Goal: Information Seeking & Learning: Learn about a topic

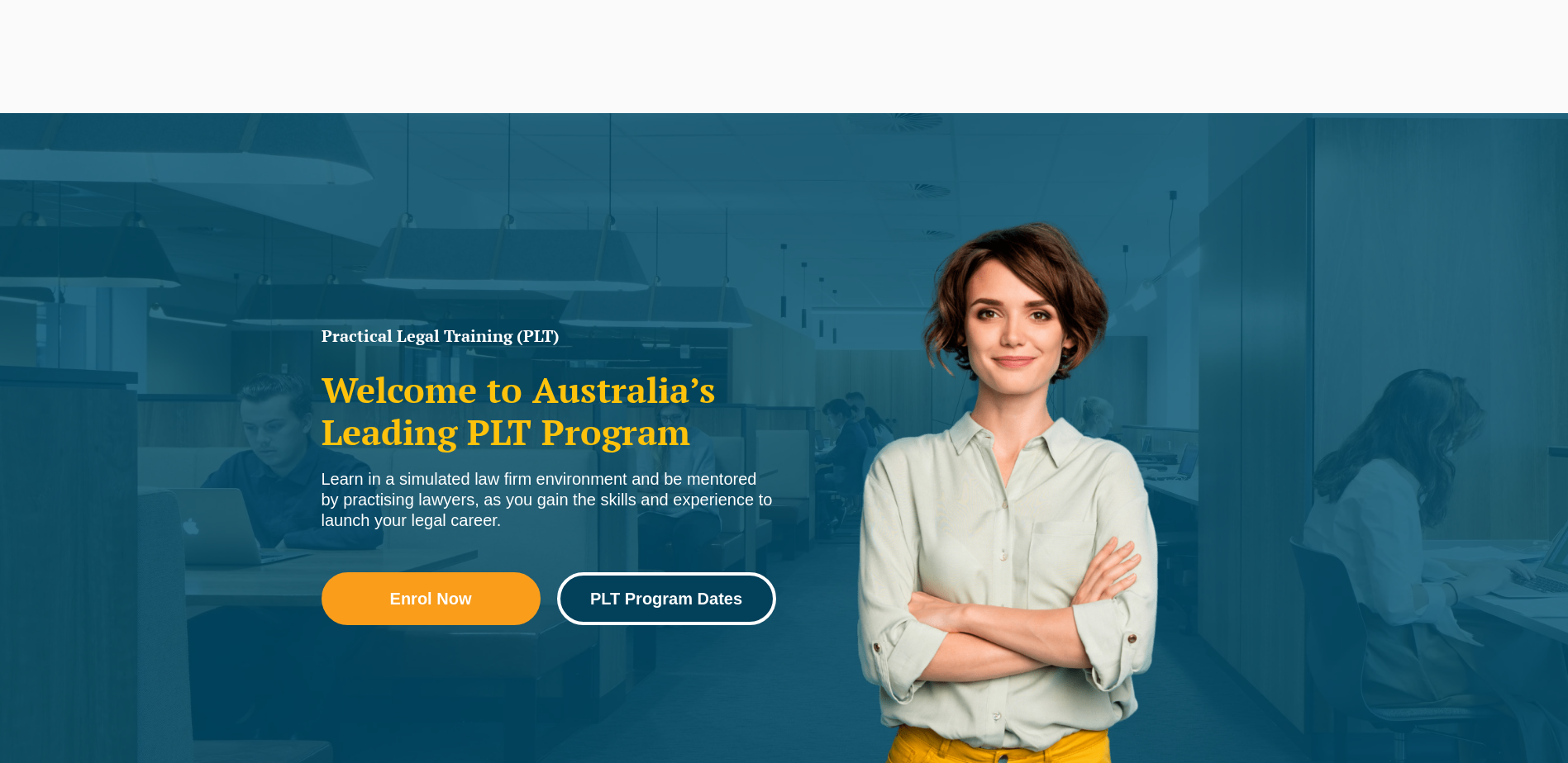
click at [681, 587] on link "PLT Program Dates" at bounding box center [666, 598] width 219 height 53
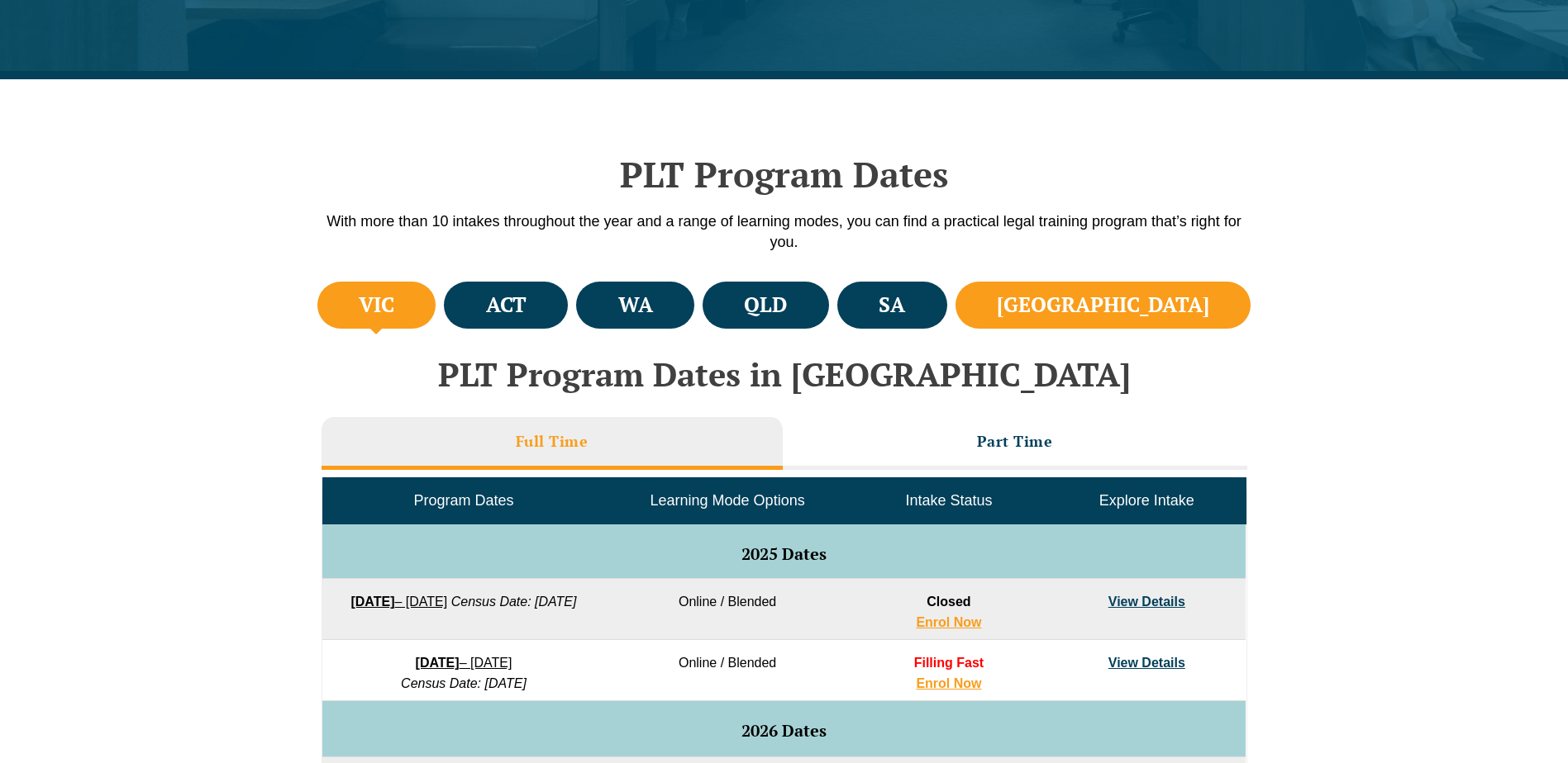
click at [1139, 296] on li "NSW" at bounding box center [1103, 305] width 296 height 47
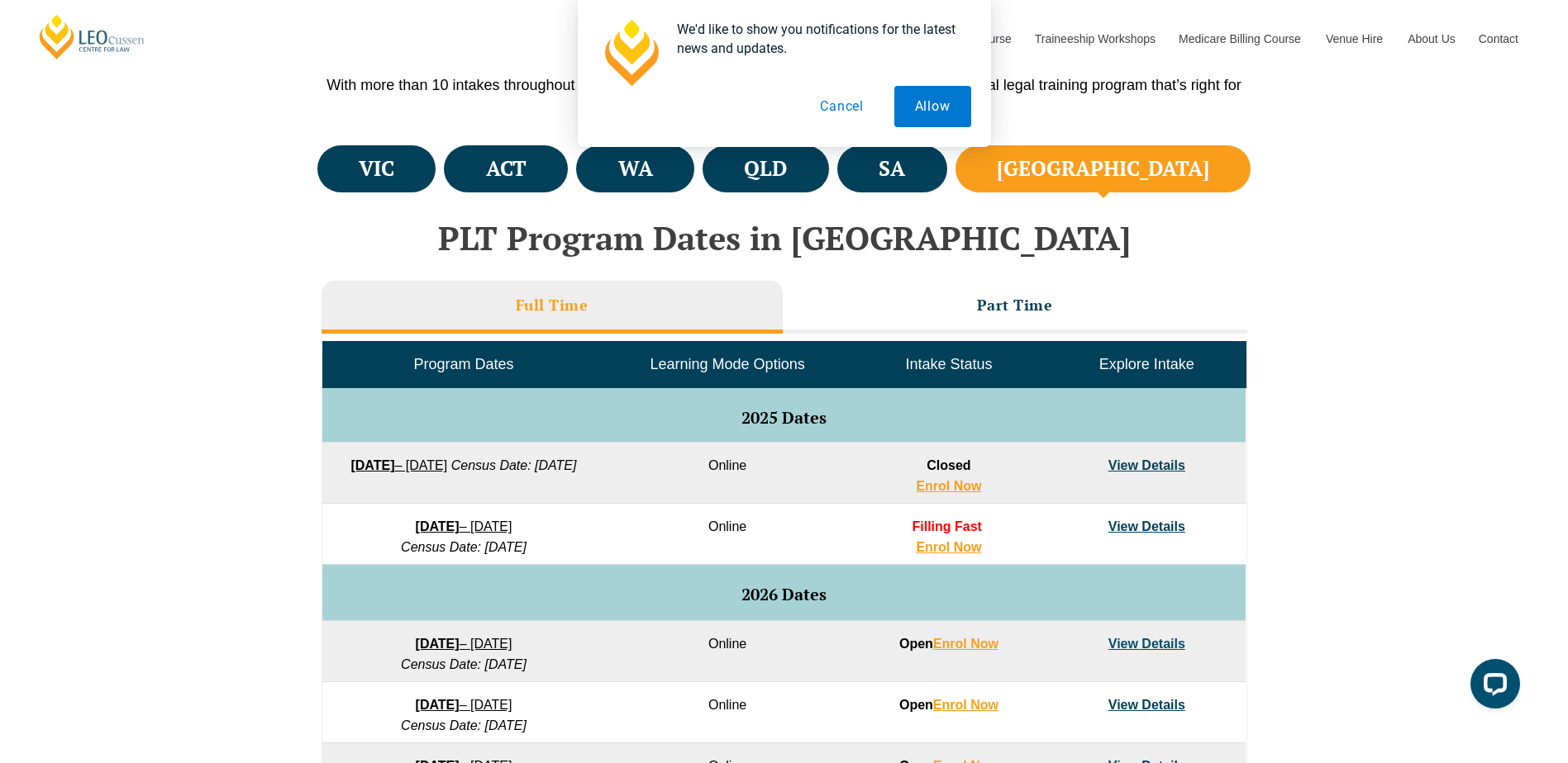
scroll to position [578, 0]
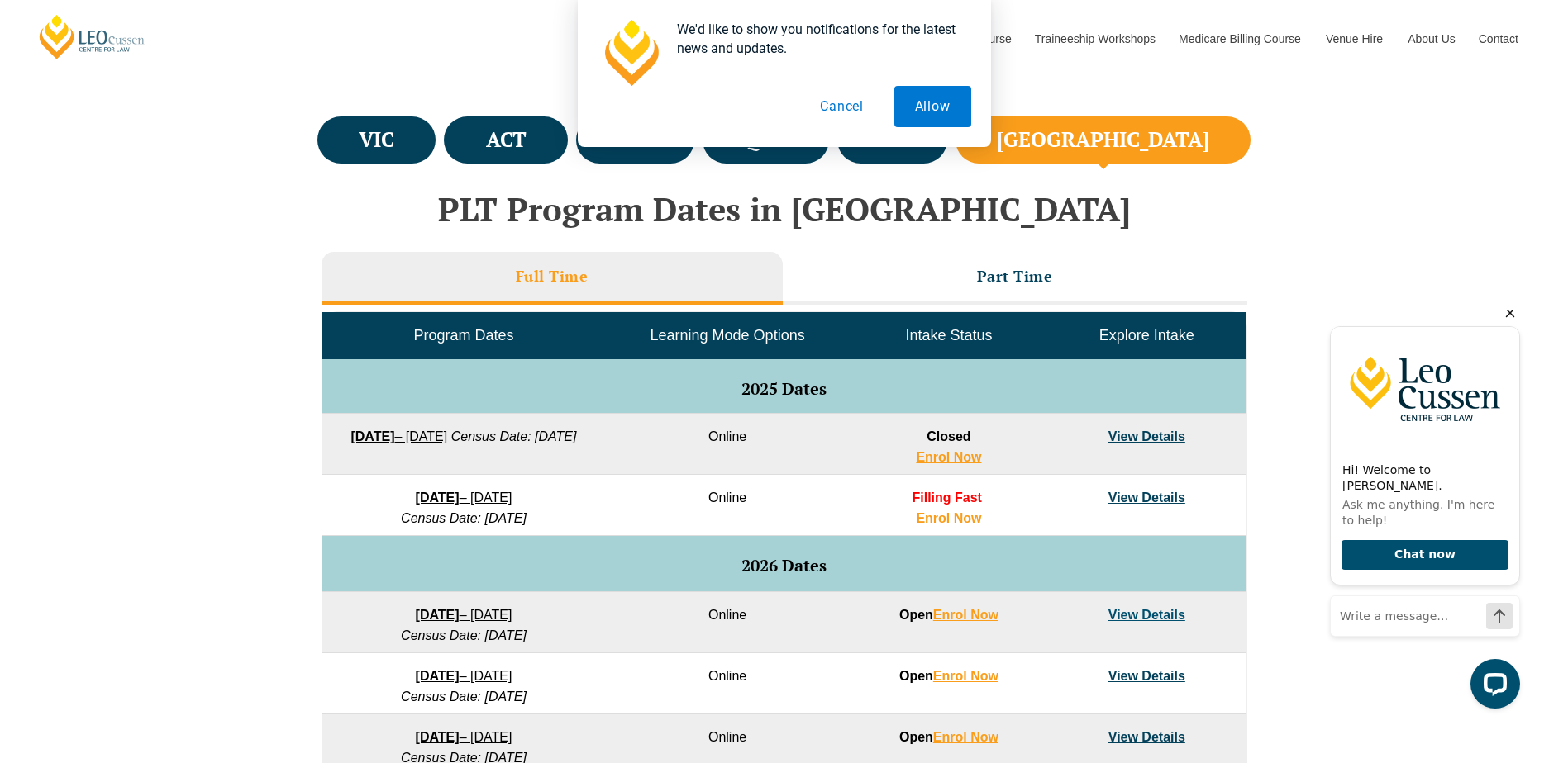
click at [1513, 323] on icon "Hide greeting" at bounding box center [1510, 313] width 20 height 20
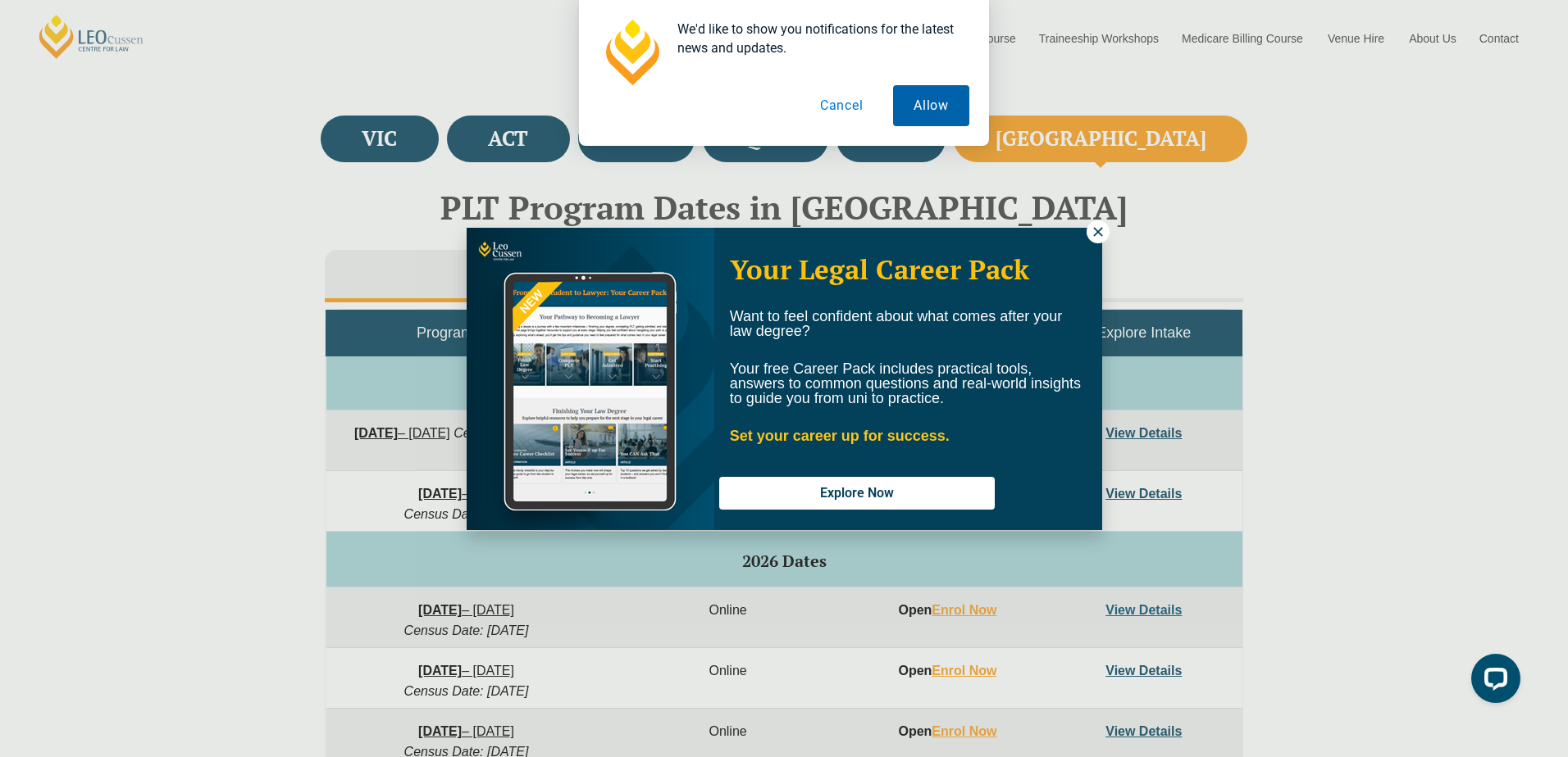
click at [929, 113] on button "Allow" at bounding box center [930, 106] width 76 height 41
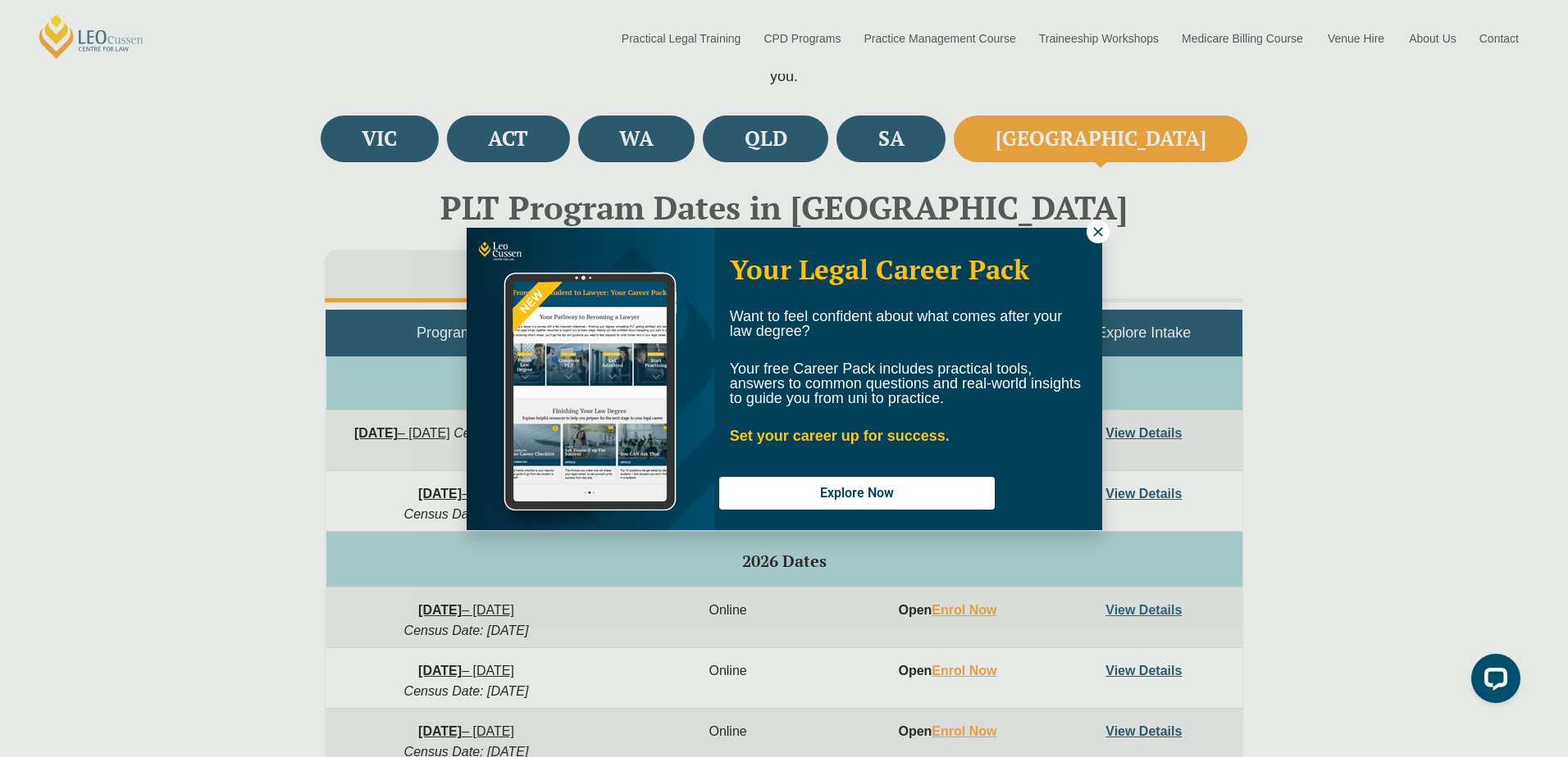
click at [1095, 234] on icon at bounding box center [1097, 231] width 9 height 9
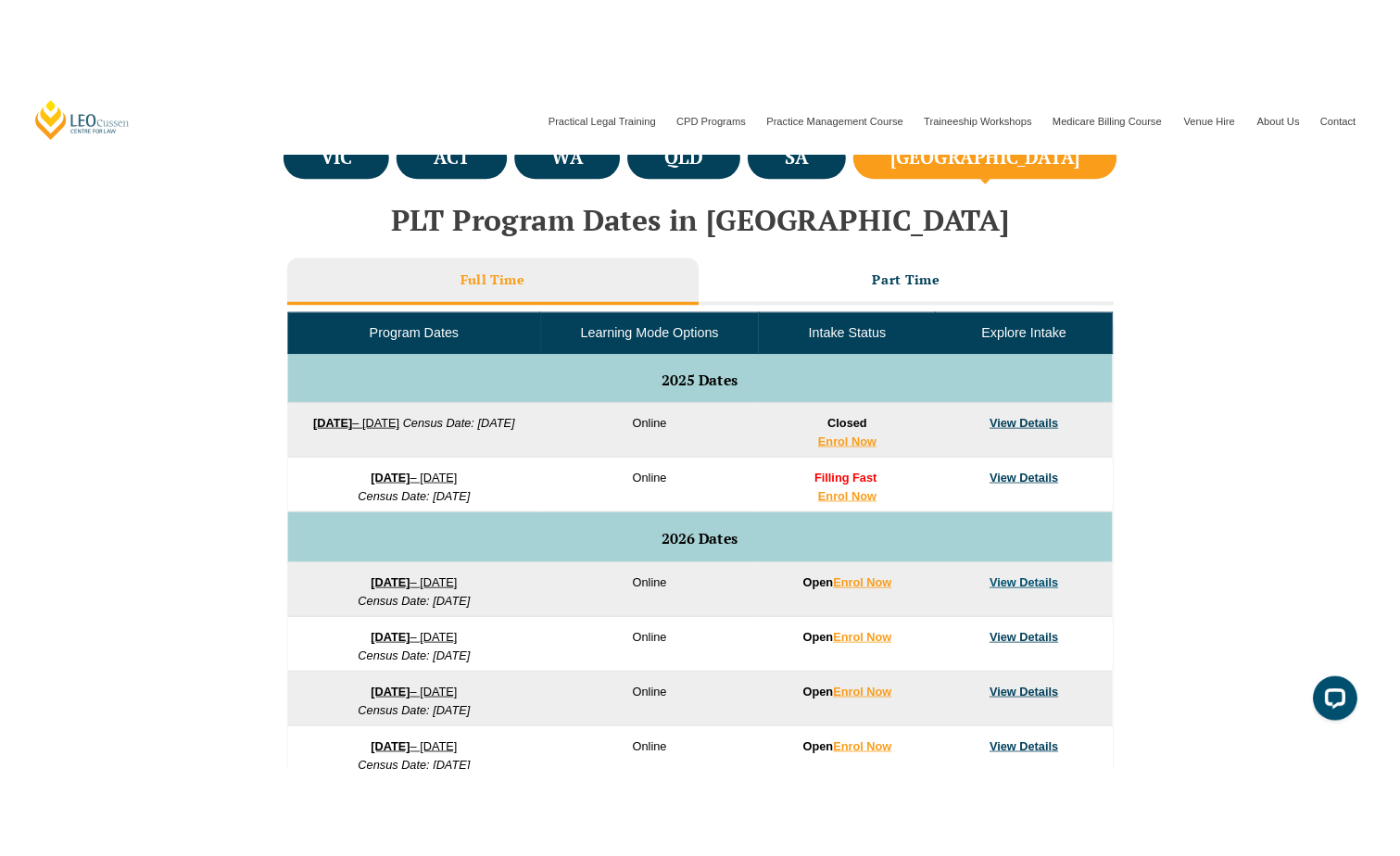
scroll to position [741, 0]
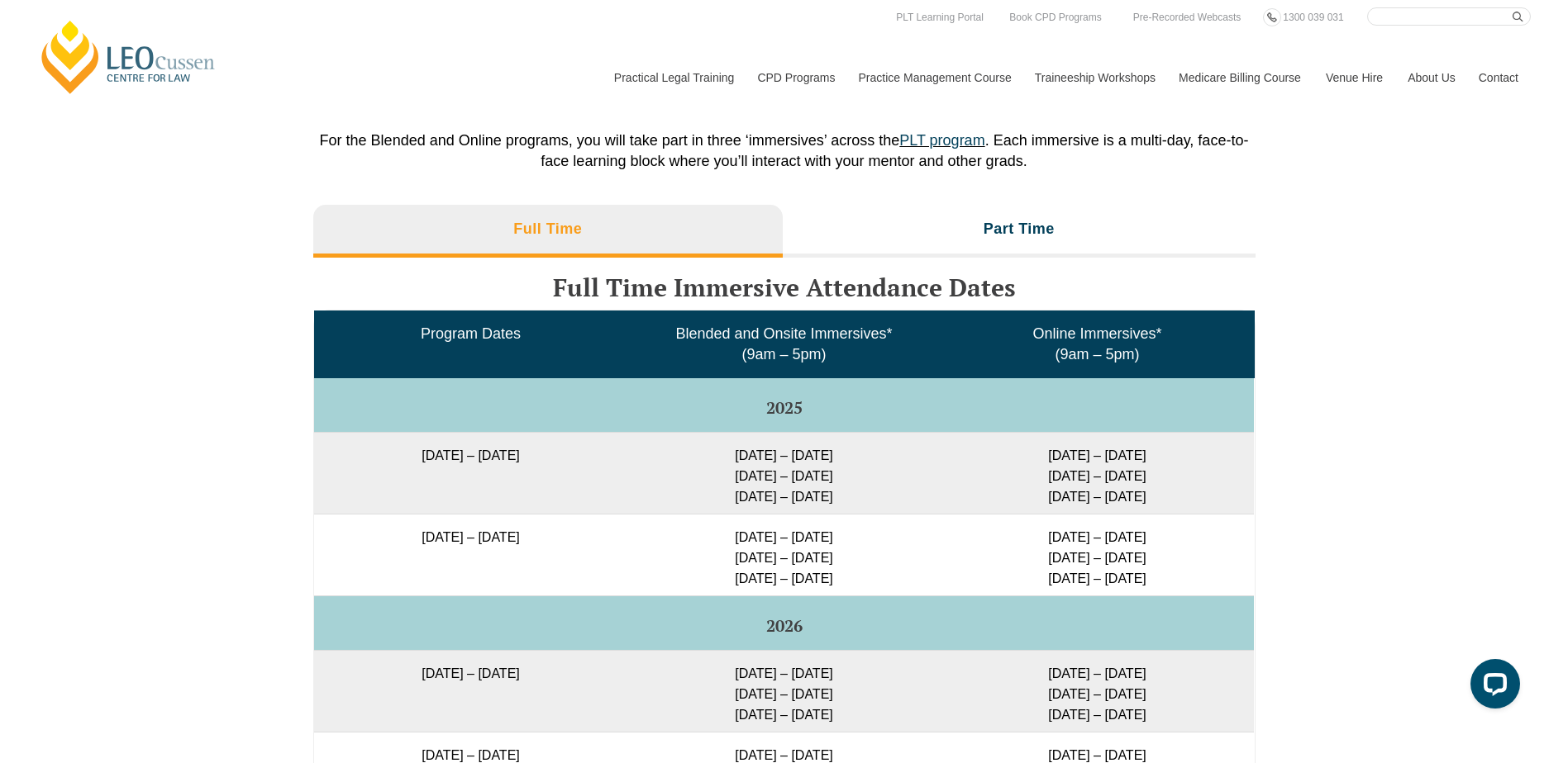
drag, startPoint x: 1044, startPoint y: 534, endPoint x: 1150, endPoint y: 542, distance: 106.3
click at [1150, 542] on td "16 – 19 Dec 2025 11 – 13 Mar 2026 29 Apr – 1 May 2026" at bounding box center [1097, 555] width 313 height 82
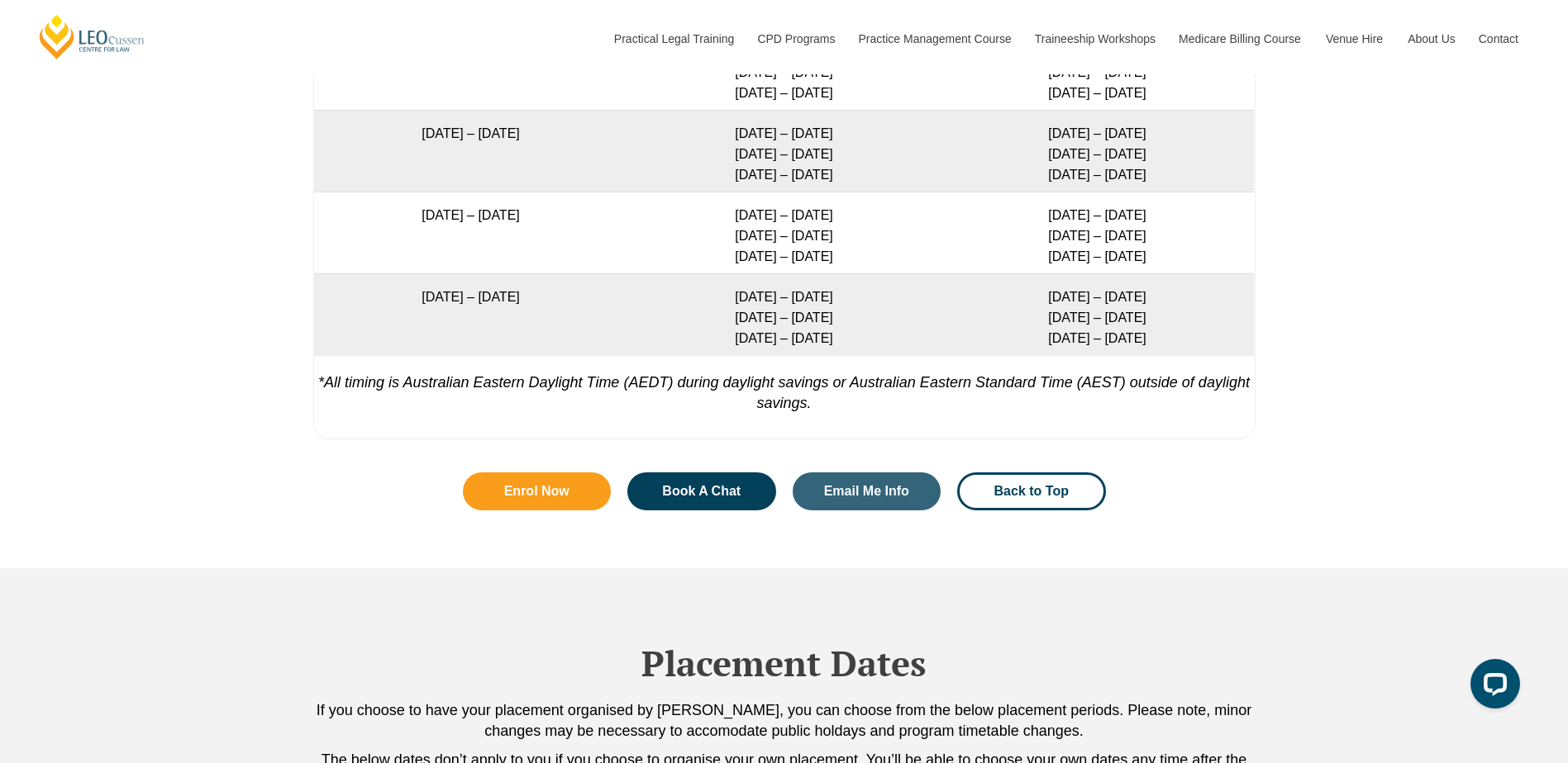
scroll to position [3440, 0]
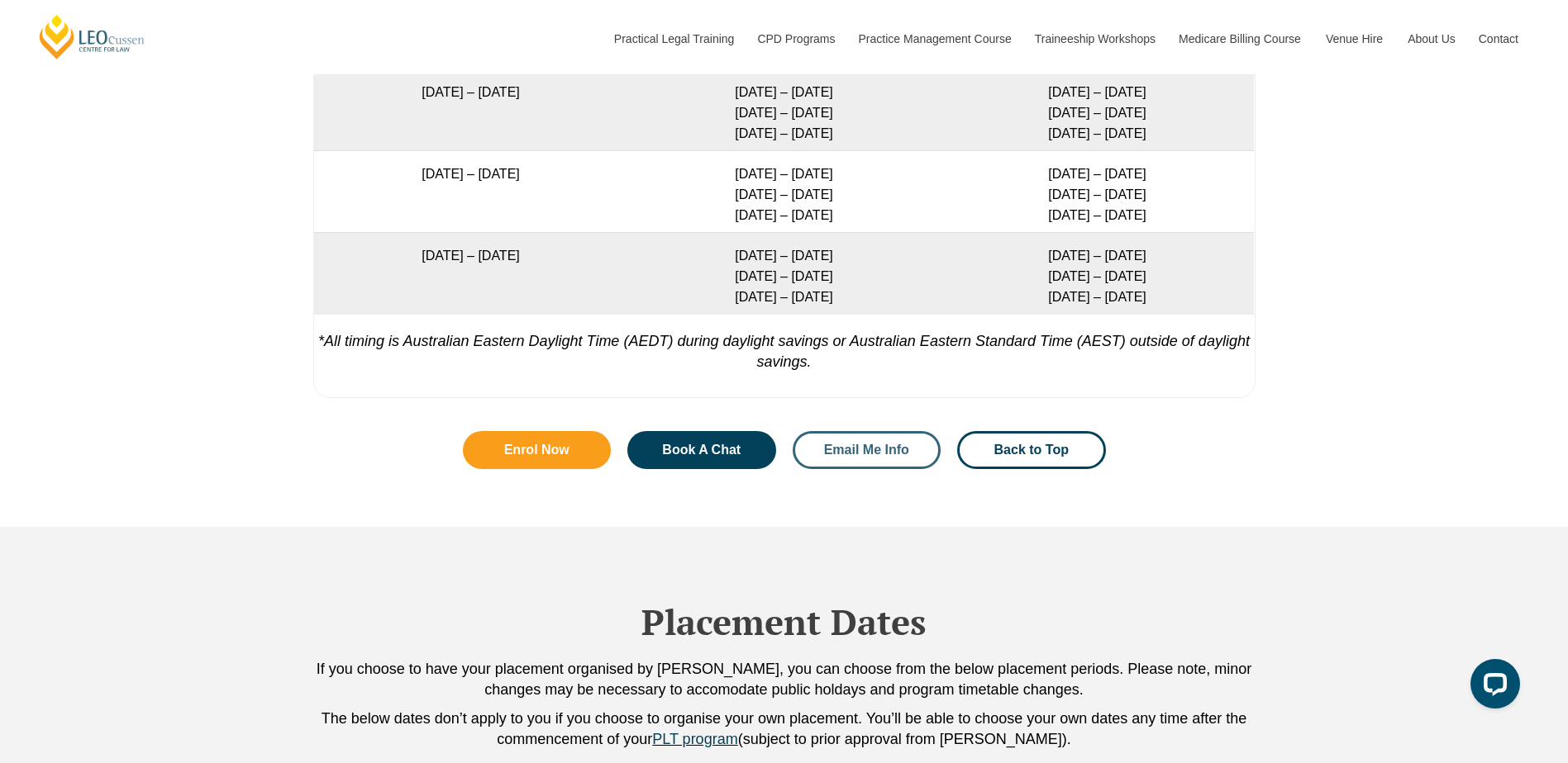
click at [897, 457] on span "Email Me Info" at bounding box center [866, 451] width 85 height 13
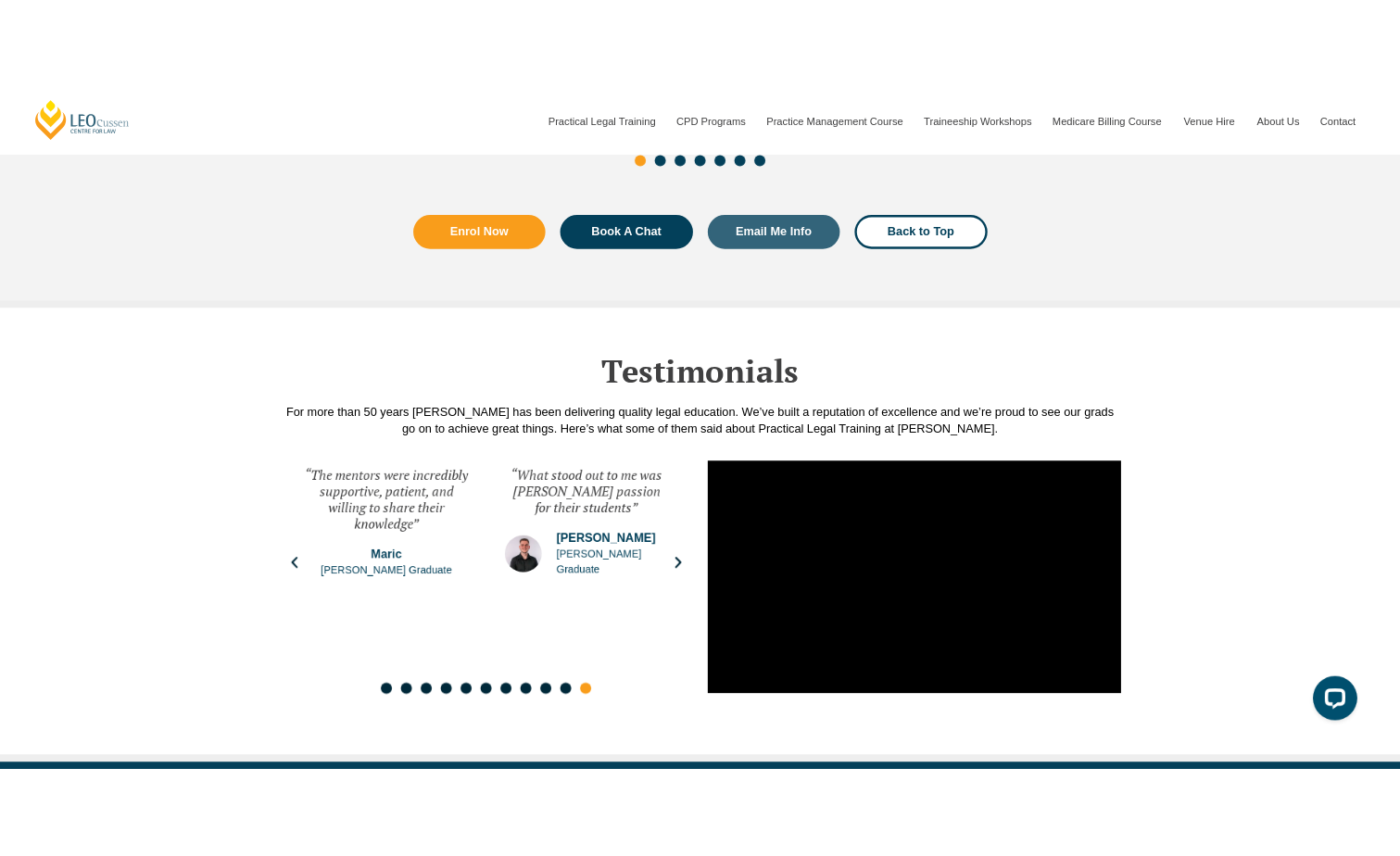
scroll to position [10343, 0]
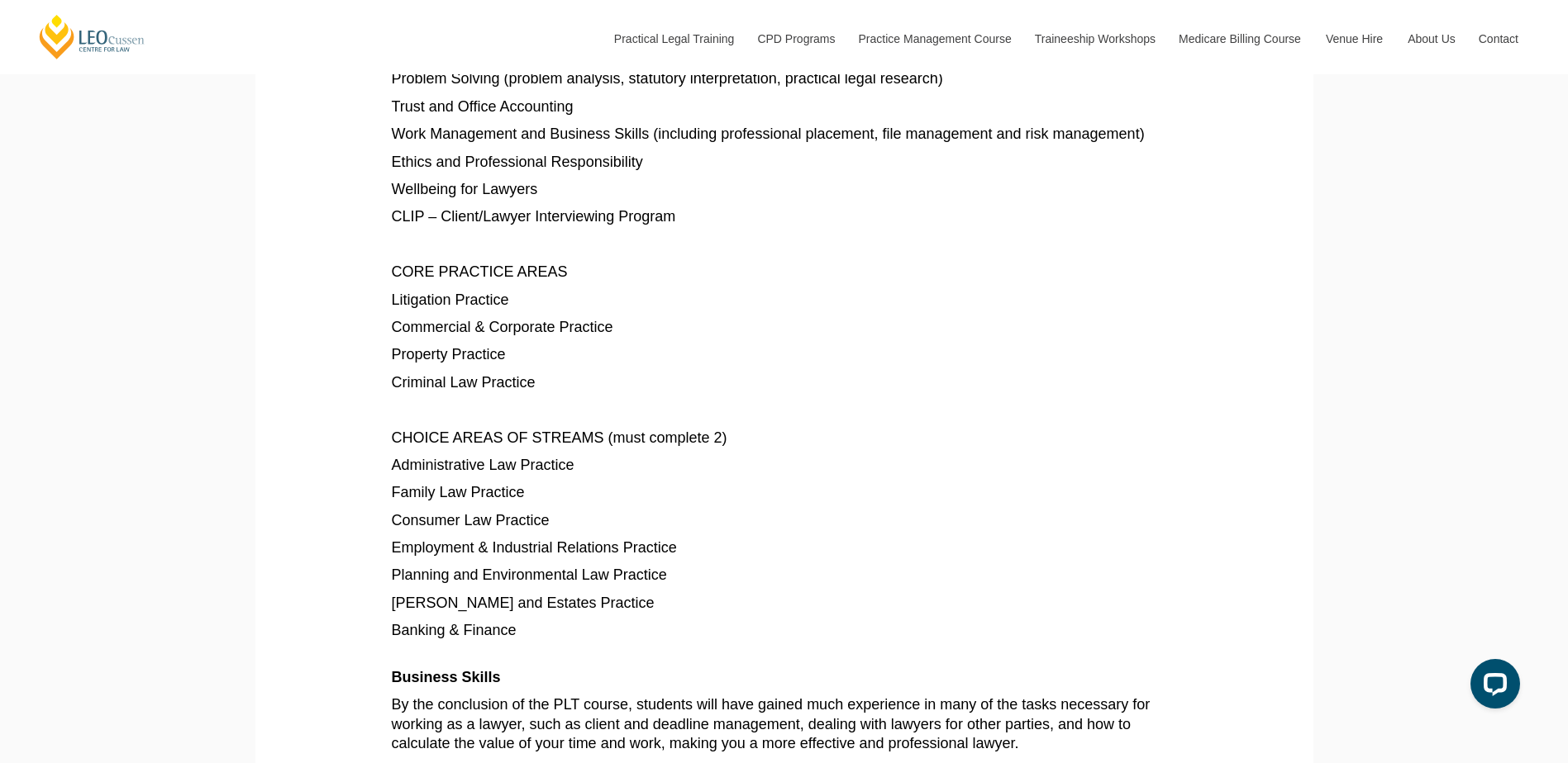
scroll to position [1169, 0]
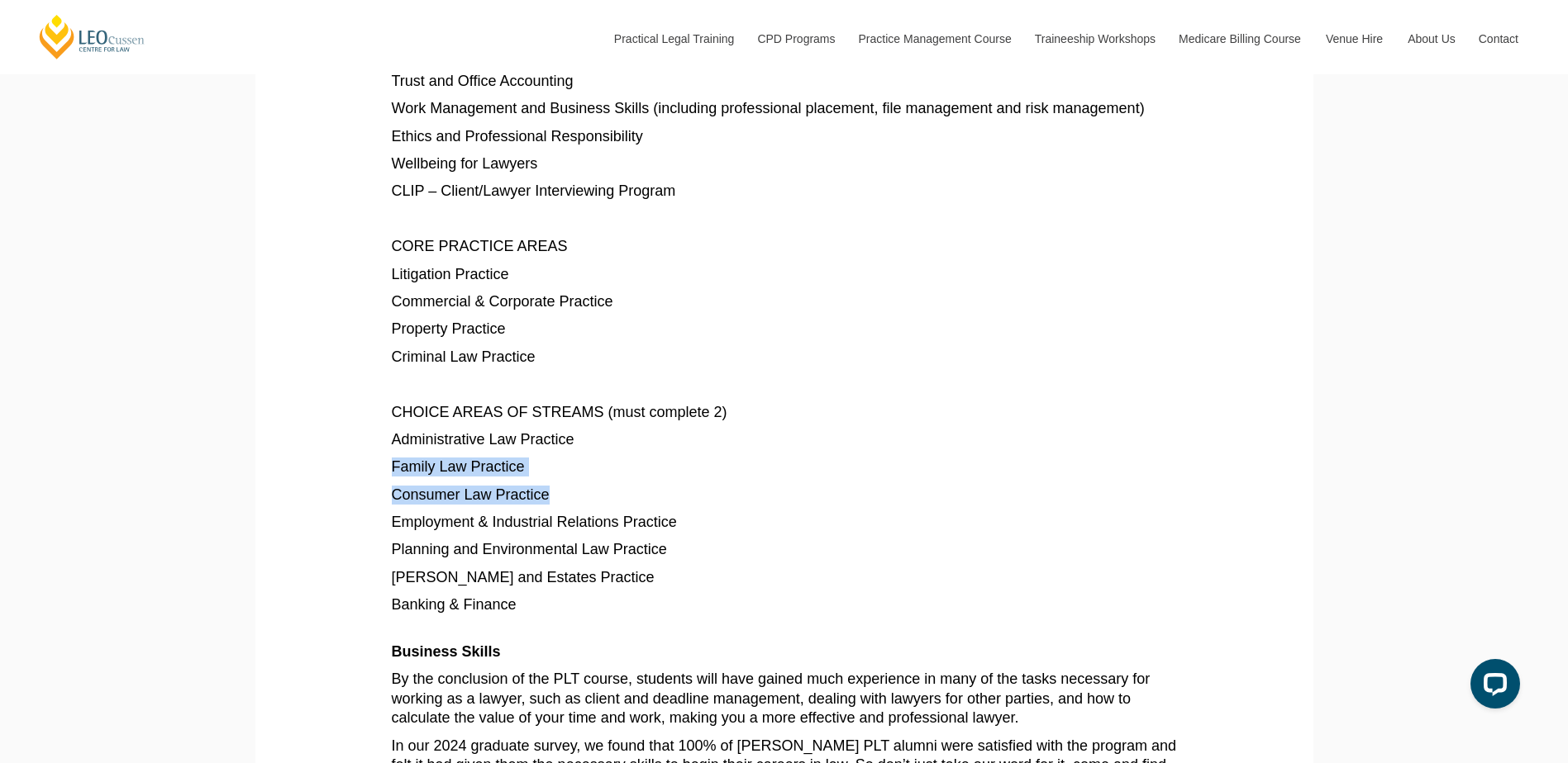
drag, startPoint x: 382, startPoint y: 474, endPoint x: 552, endPoint y: 496, distance: 171.4
click at [552, 496] on section "Leo Cussen Centre for Law was established in 1972 and is one of Australia’s pre…" at bounding box center [784, 22] width 1033 height 1660
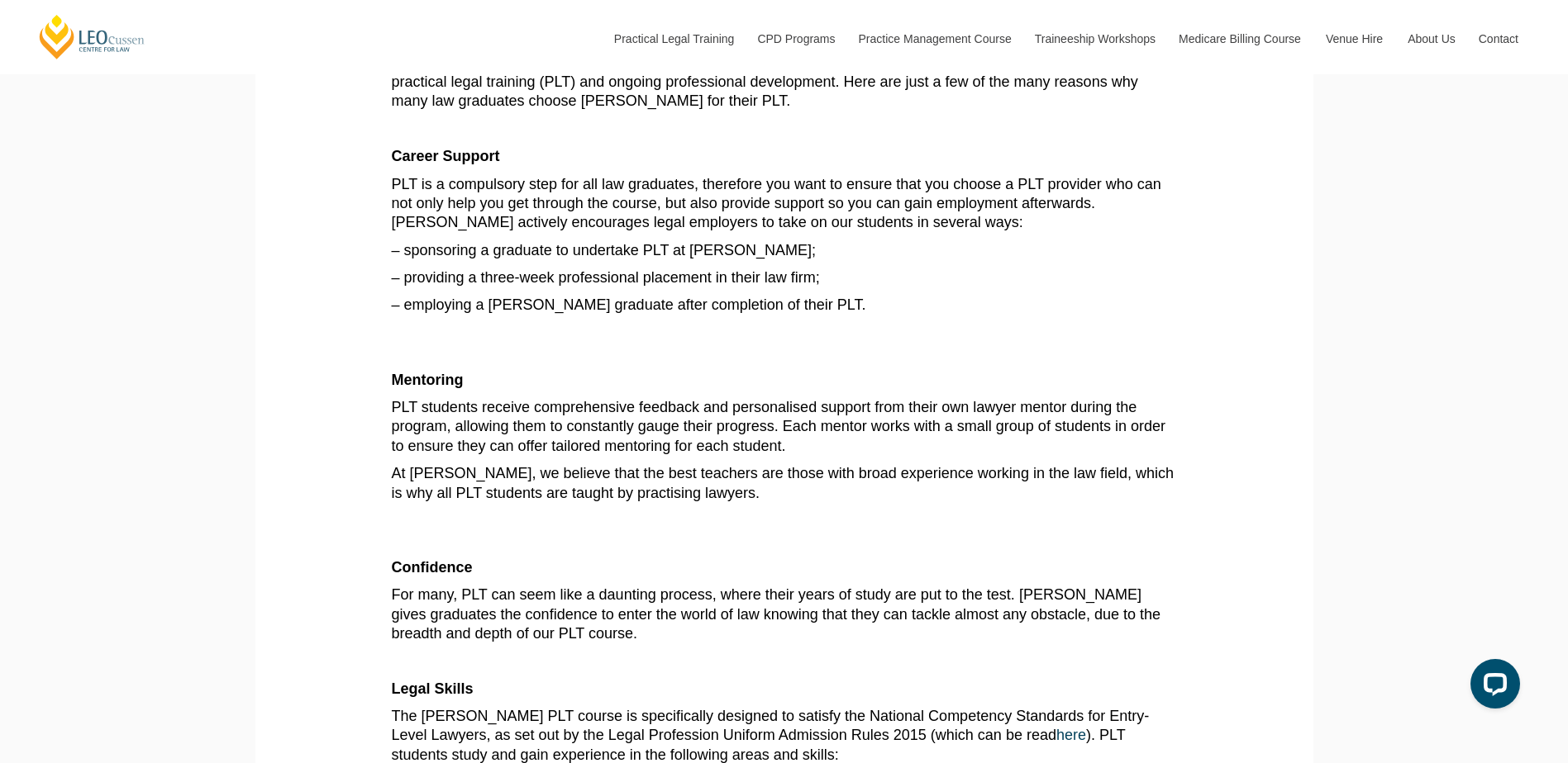
scroll to position [12, 0]
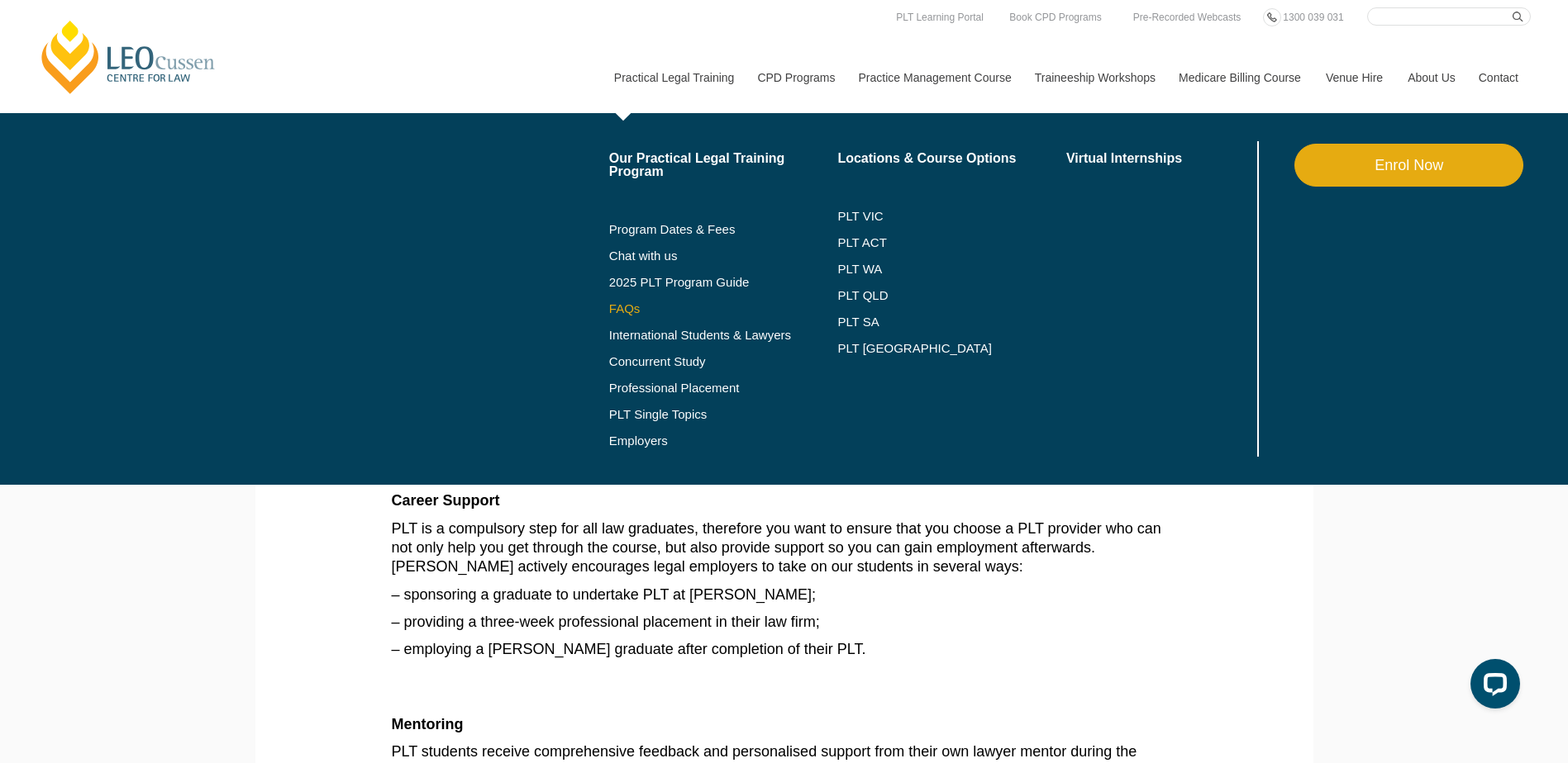
click at [615, 313] on link "FAQs" at bounding box center [723, 309] width 229 height 13
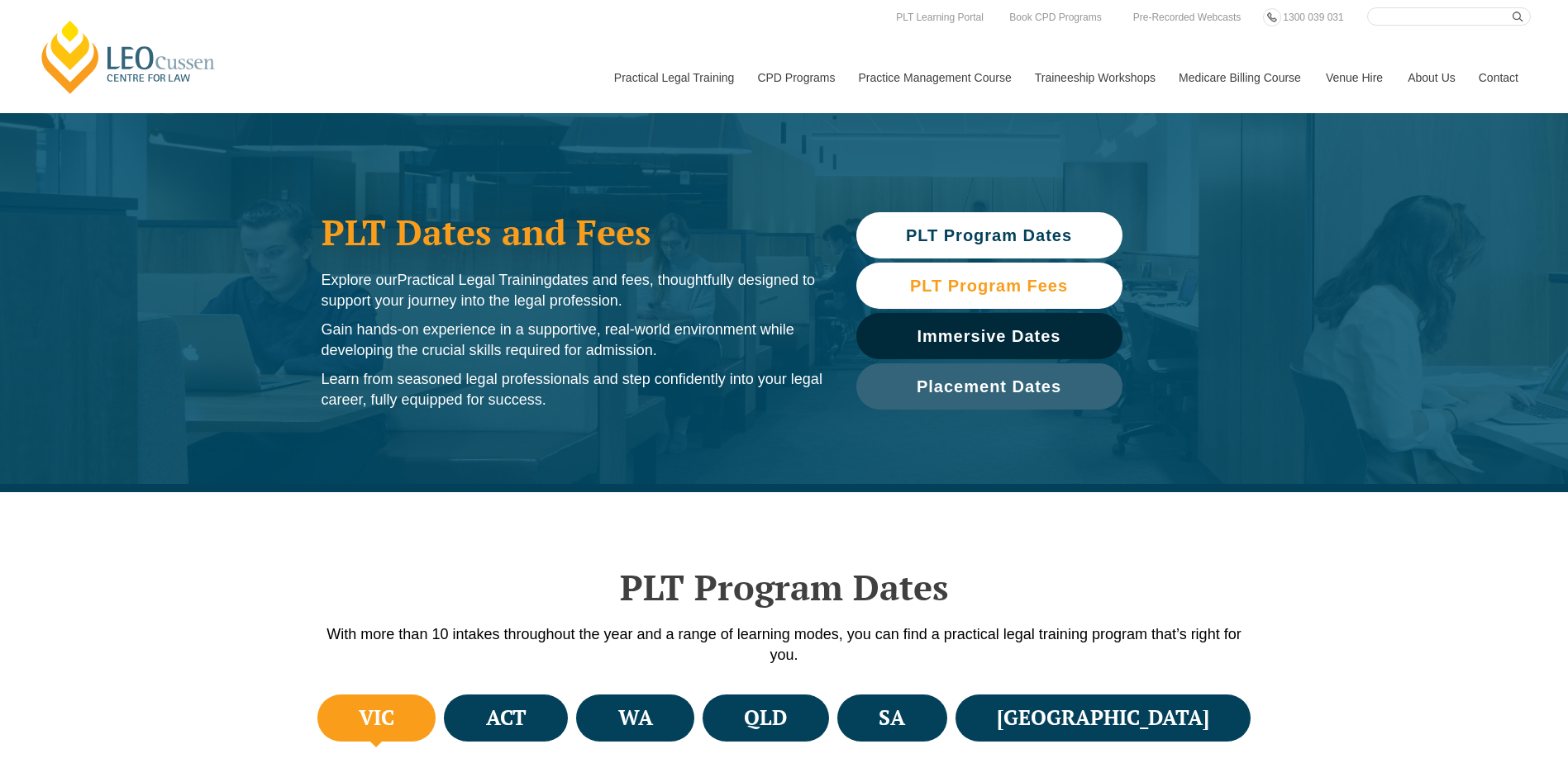
click at [1037, 284] on span "PLT Program Fees" at bounding box center [988, 286] width 158 height 17
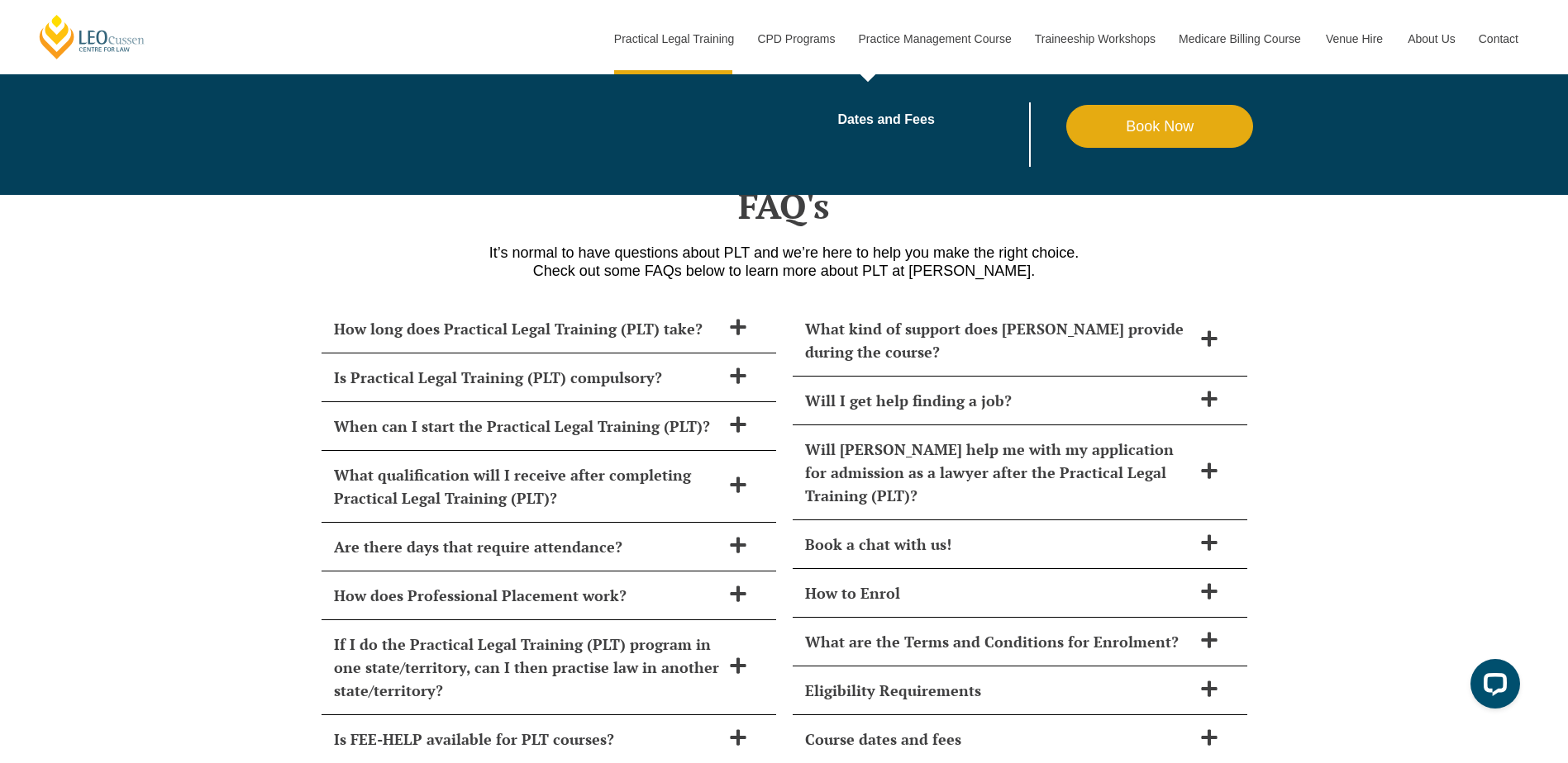
scroll to position [6664, 0]
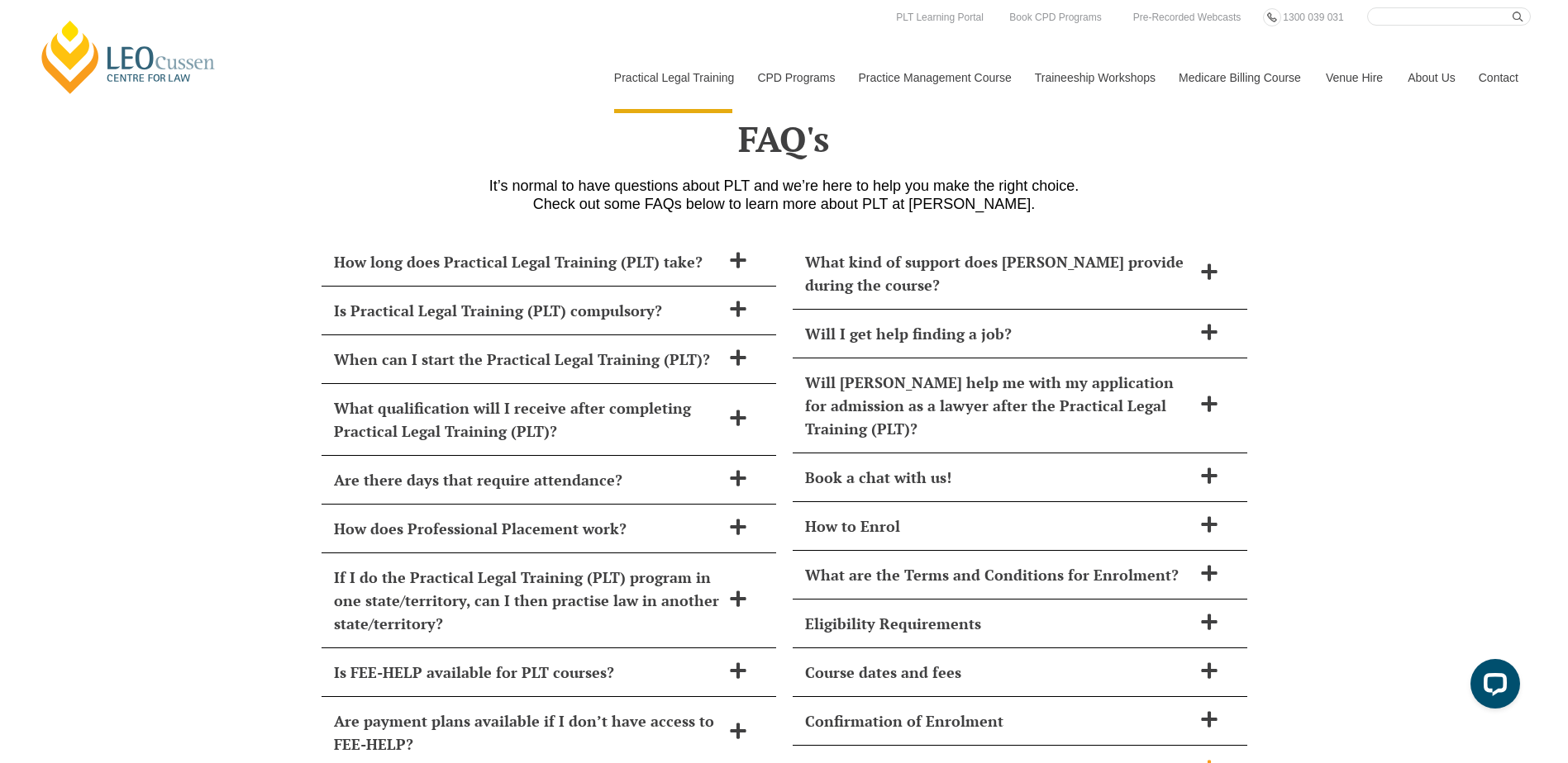
click at [1220, 759] on span at bounding box center [1209, 769] width 35 height 21
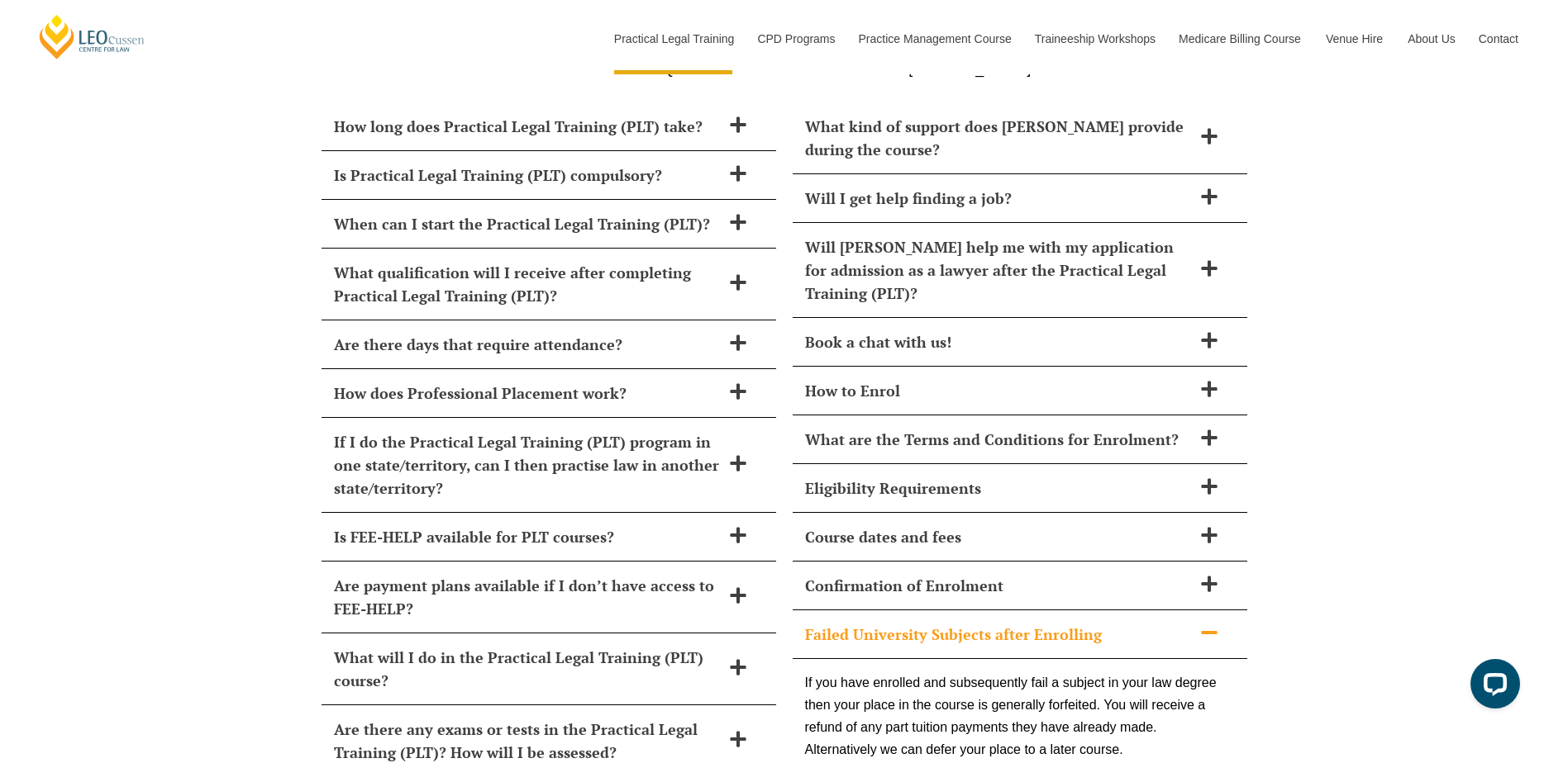
scroll to position [6830, 0]
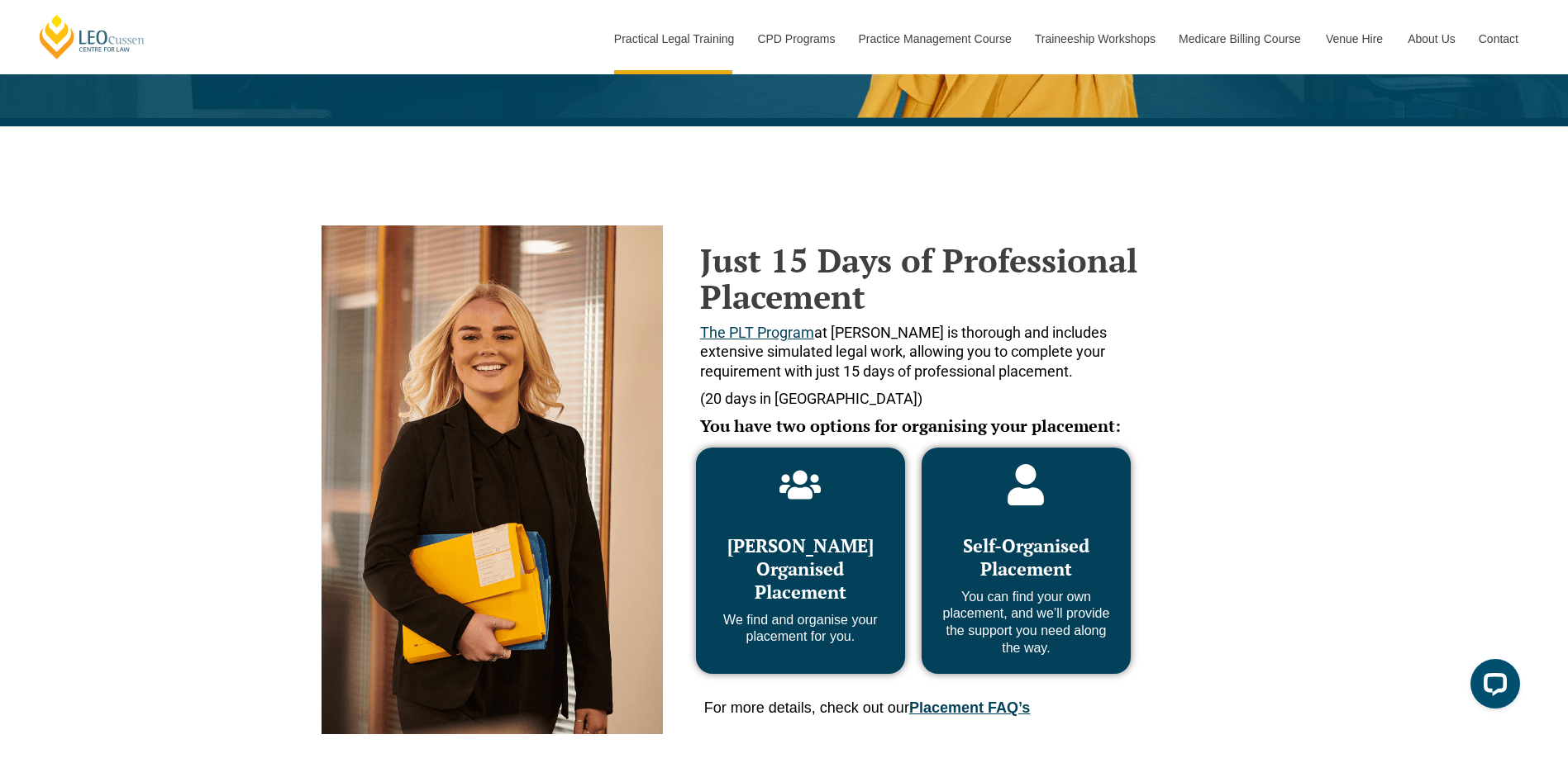
scroll to position [578, 0]
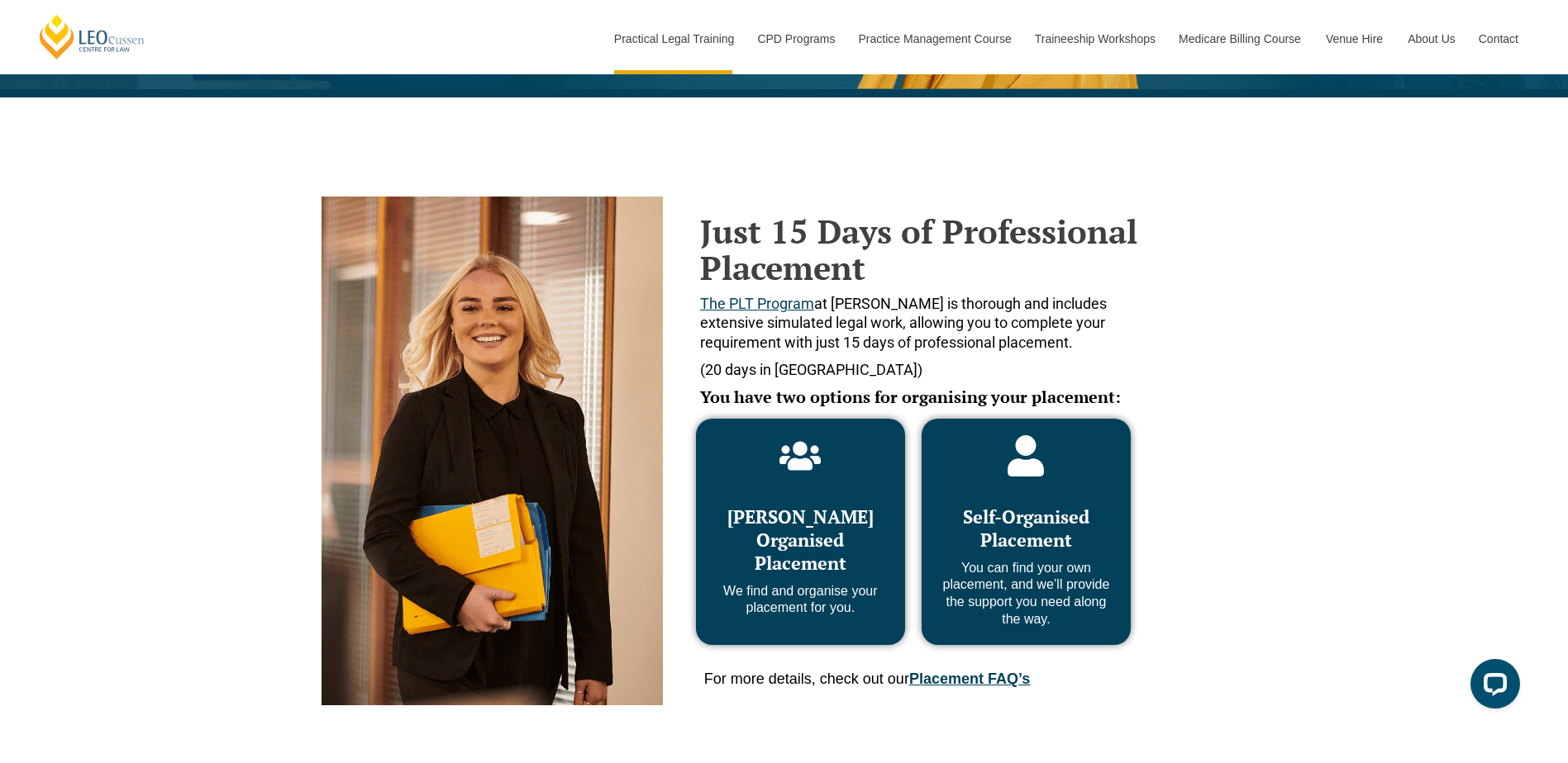
click at [963, 683] on link "Placement FAQ’s" at bounding box center [969, 679] width 121 height 17
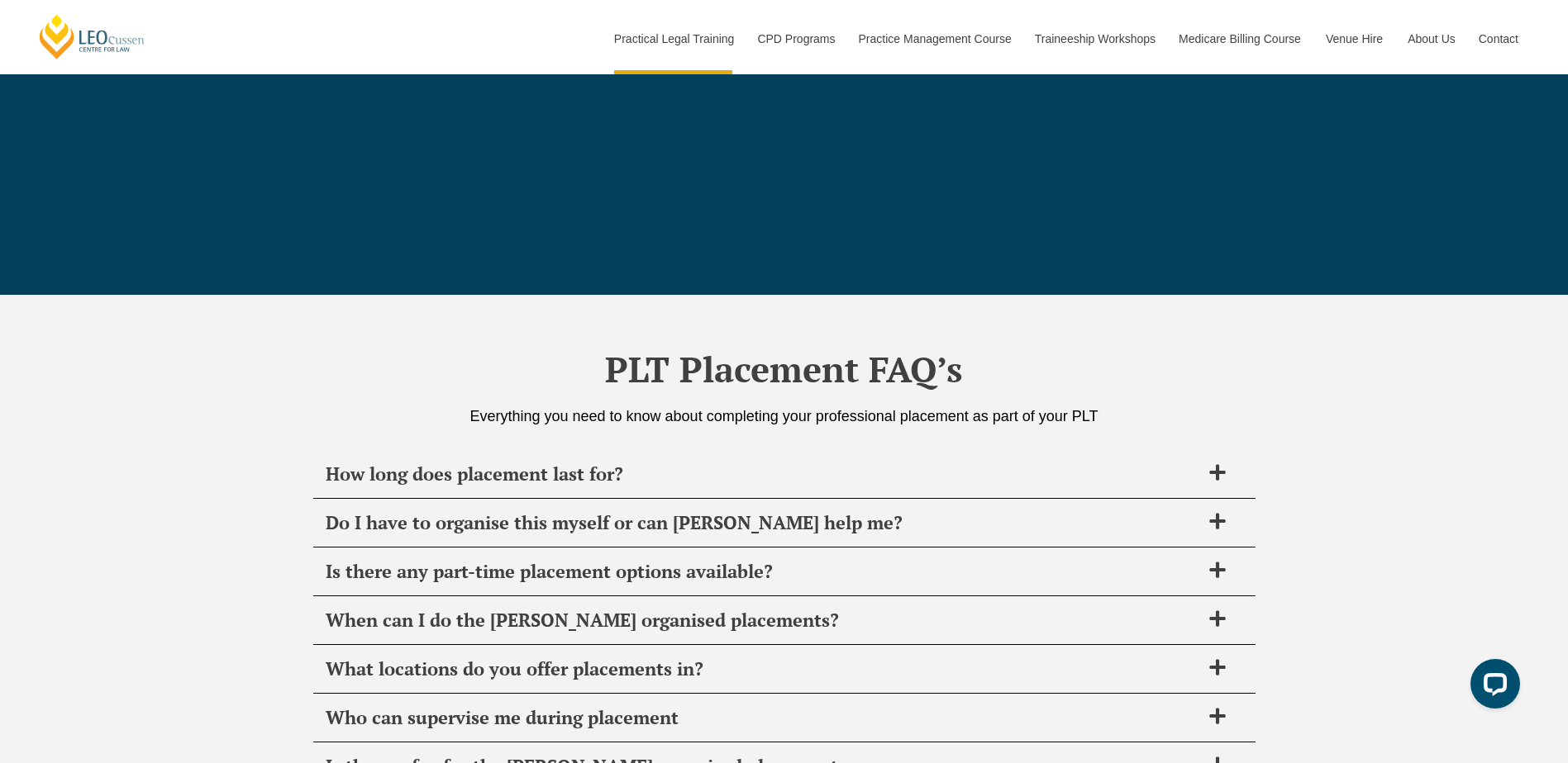
scroll to position [5837, 0]
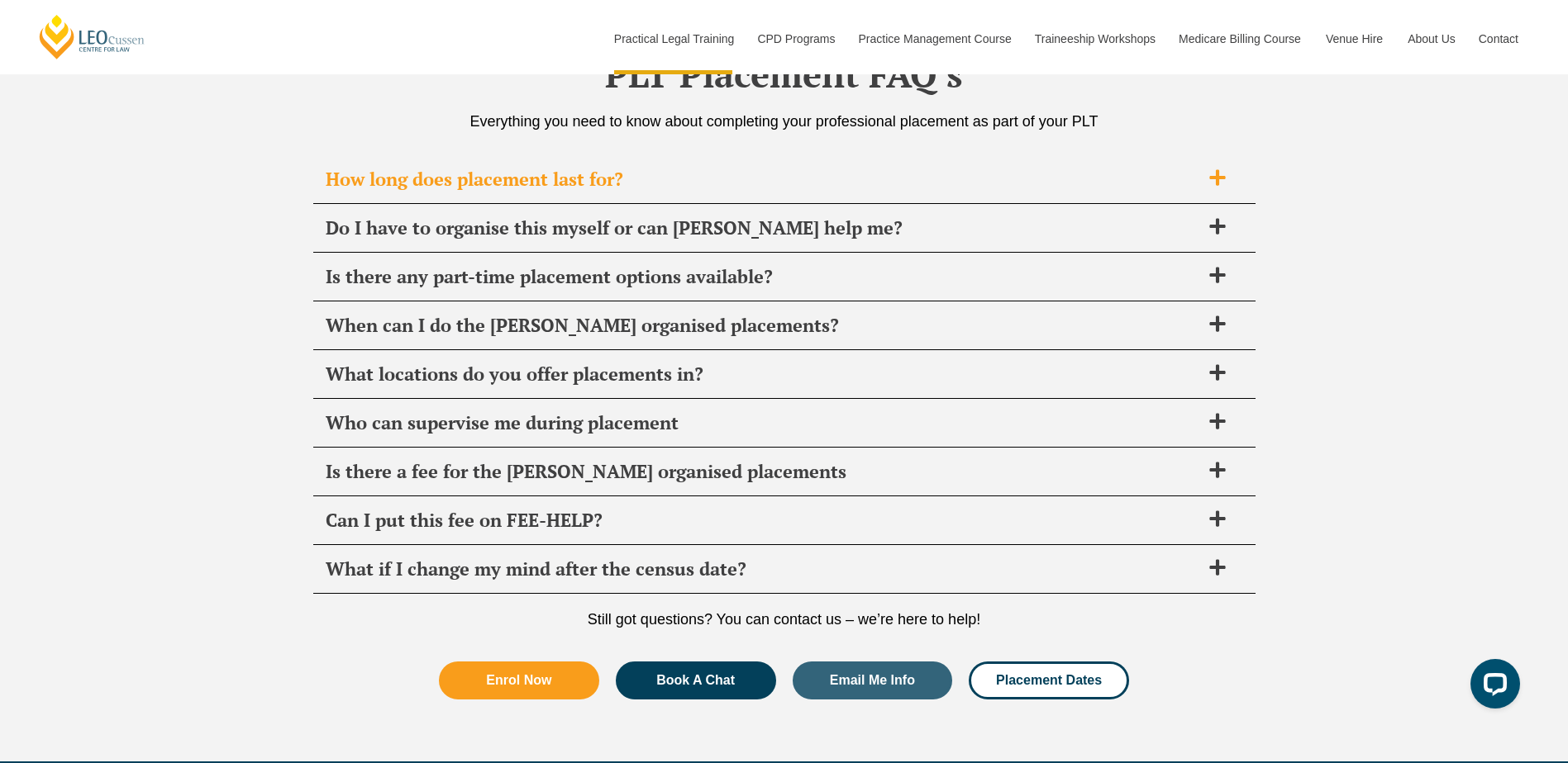
click at [797, 178] on span "How long does placement last for?" at bounding box center [762, 179] width 874 height 23
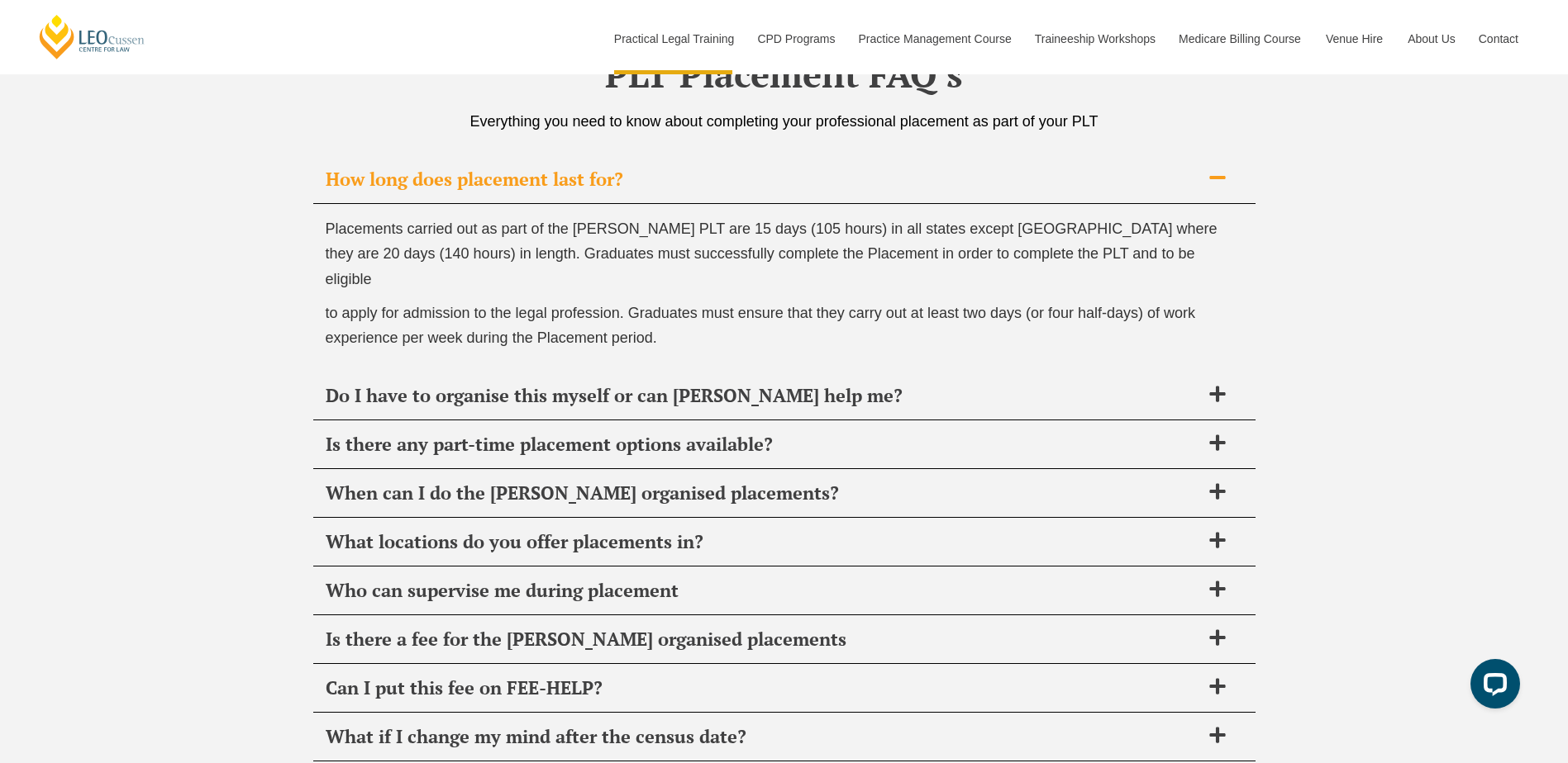
click at [797, 178] on span "How long does placement last for?" at bounding box center [762, 179] width 874 height 23
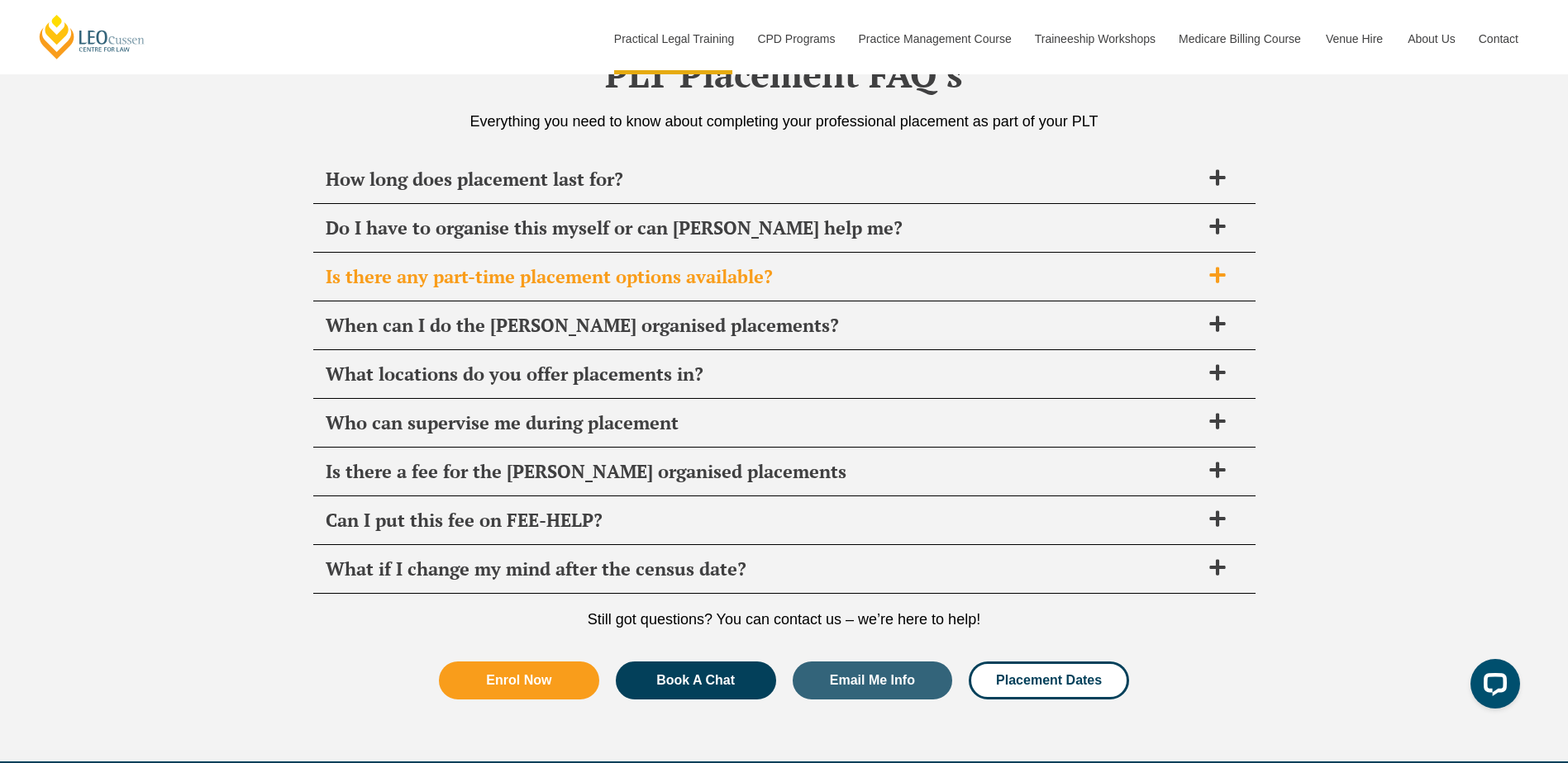
click at [749, 269] on span "Is there any part-time placement options available?" at bounding box center [762, 277] width 874 height 23
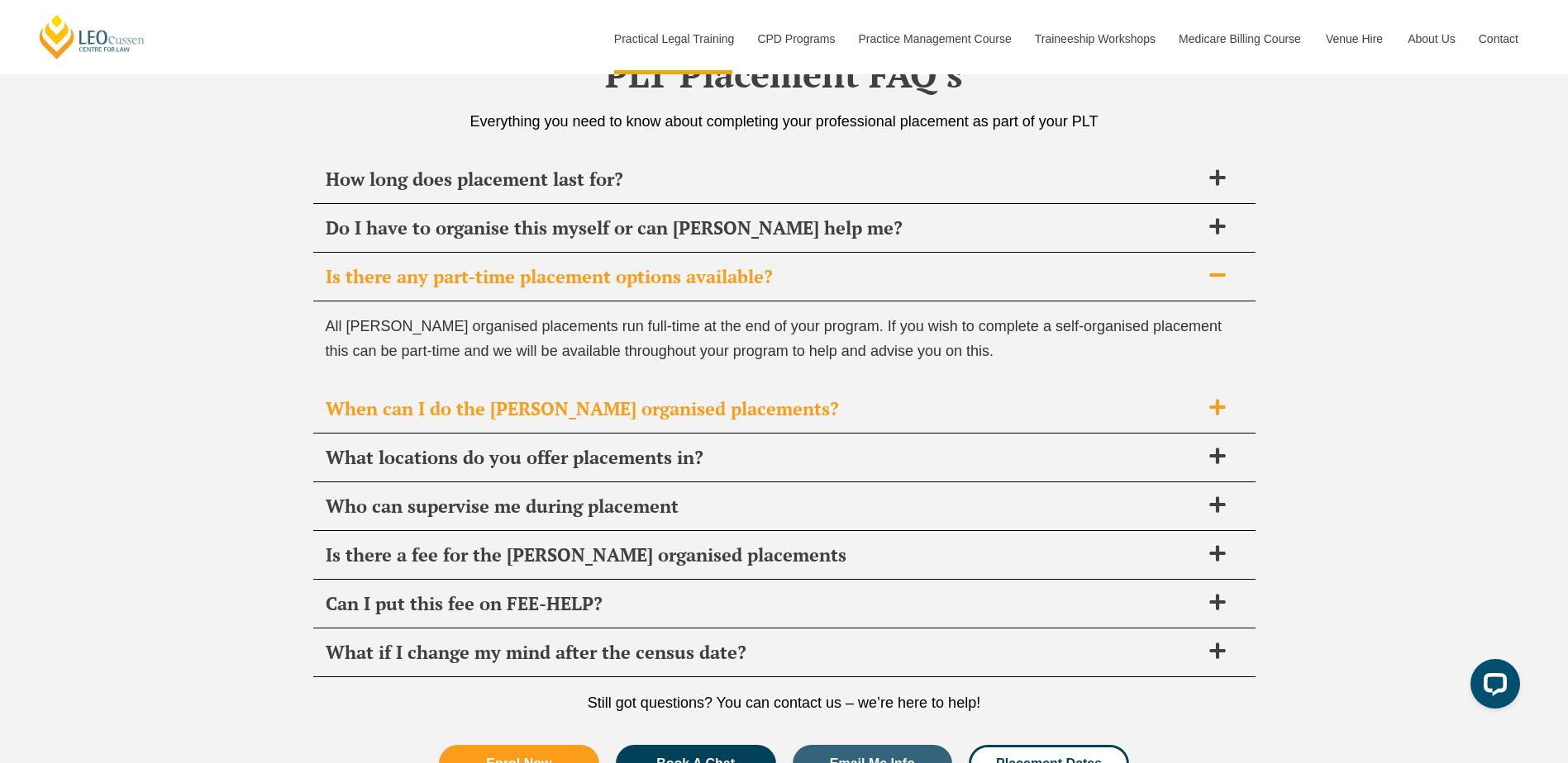
click at [717, 403] on span "When can I do the Leo Cussen organised placements?" at bounding box center [762, 409] width 874 height 23
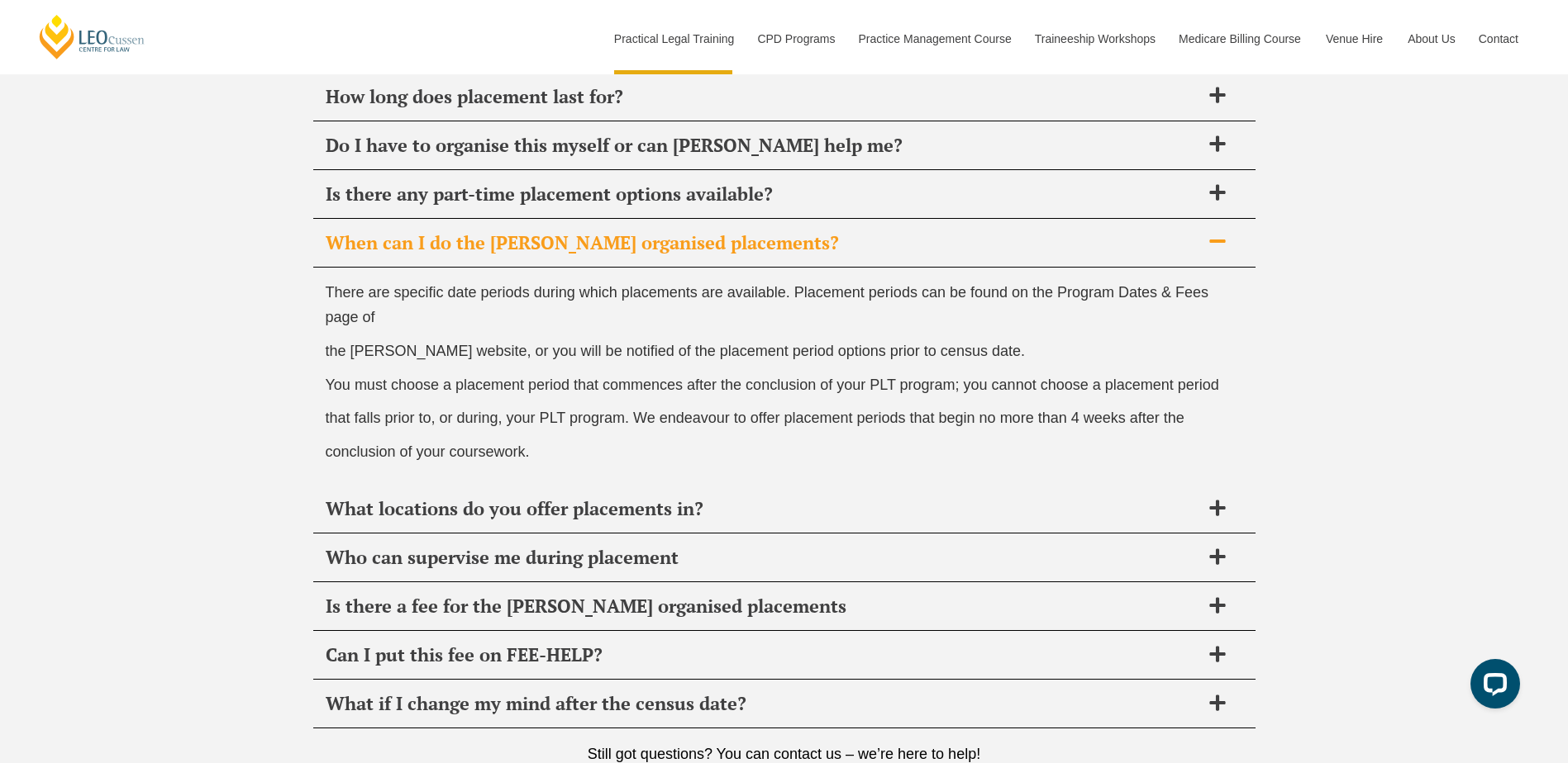
scroll to position [6001, 0]
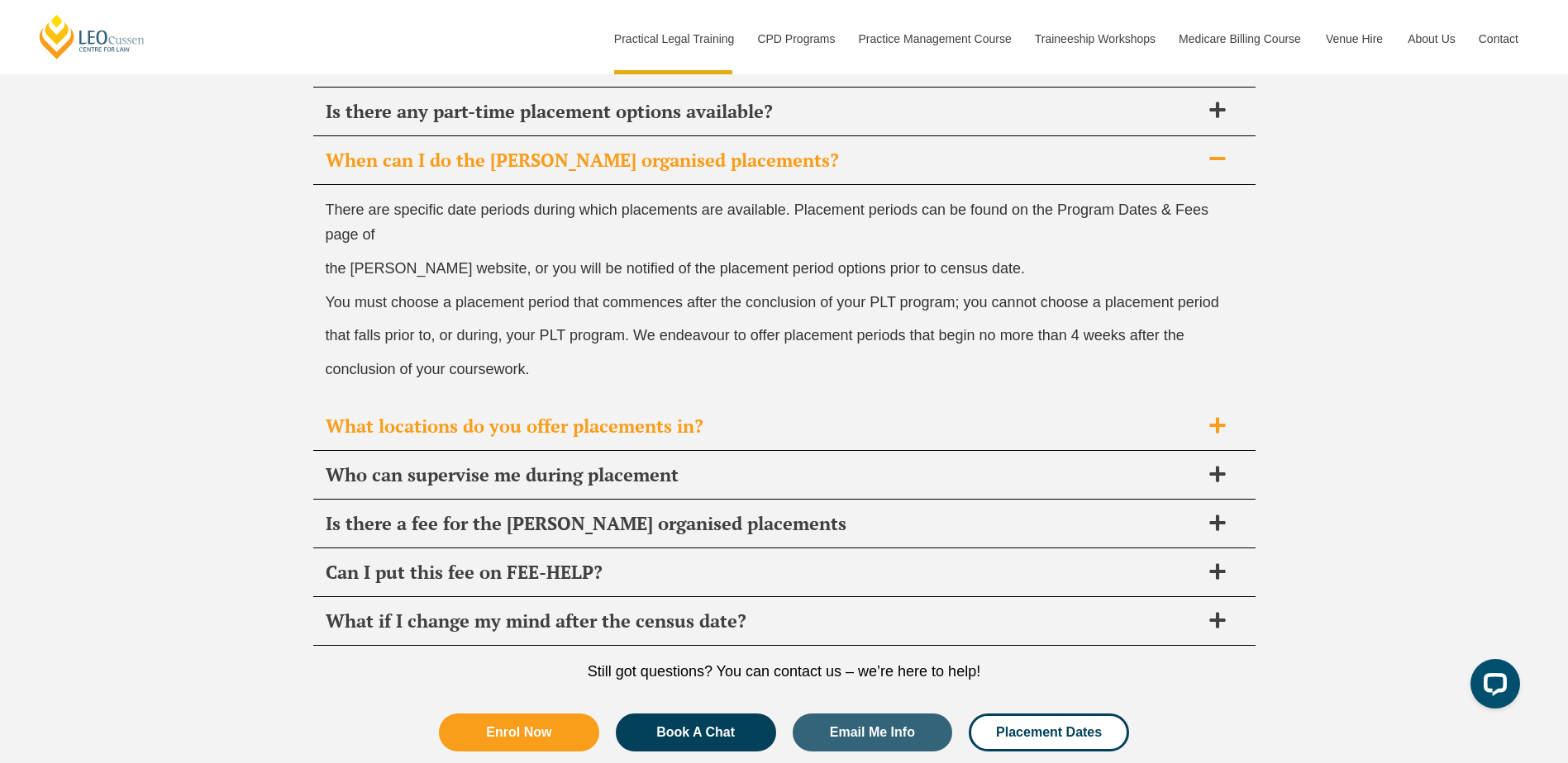
click at [792, 412] on div "What locations do you offer placements in?" at bounding box center [784, 427] width 942 height 49
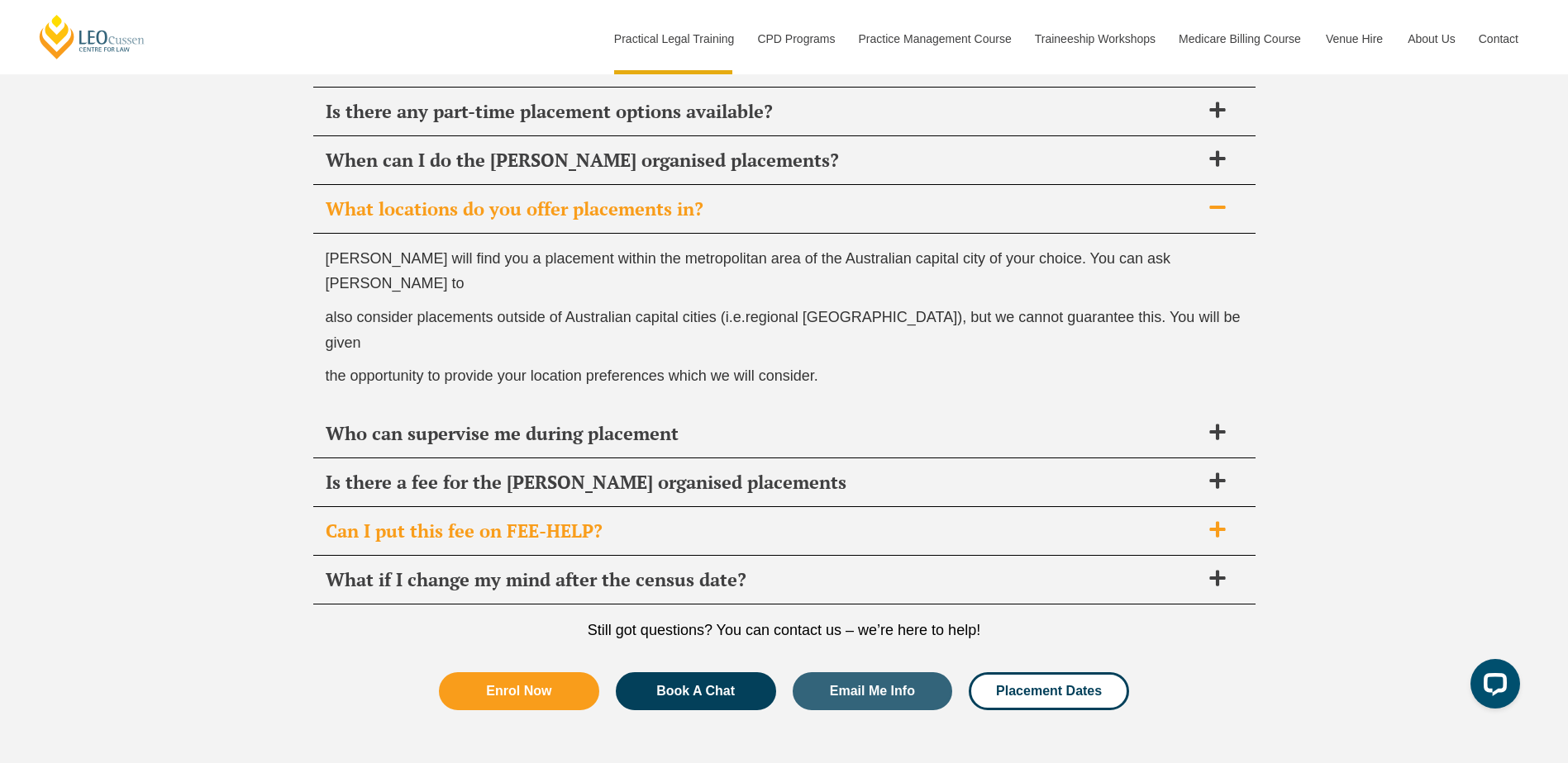
click at [609, 520] on span "Can I put this fee on FEE-HELP?" at bounding box center [762, 532] width 874 height 23
